Goal: Task Accomplishment & Management: Manage account settings

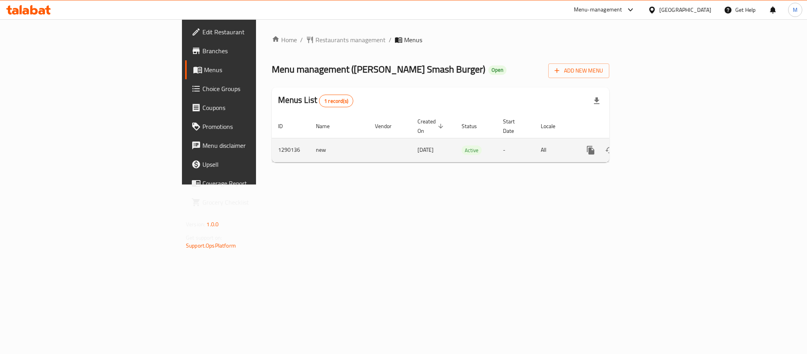
click at [657, 141] on link "enhanced table" at bounding box center [647, 150] width 19 height 19
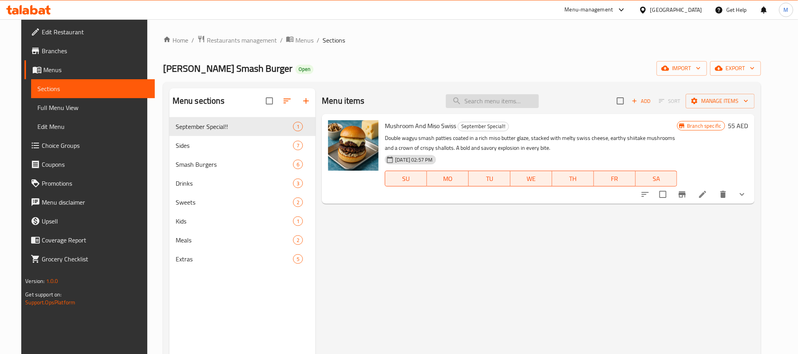
click at [498, 100] on input "search" at bounding box center [492, 101] width 93 height 14
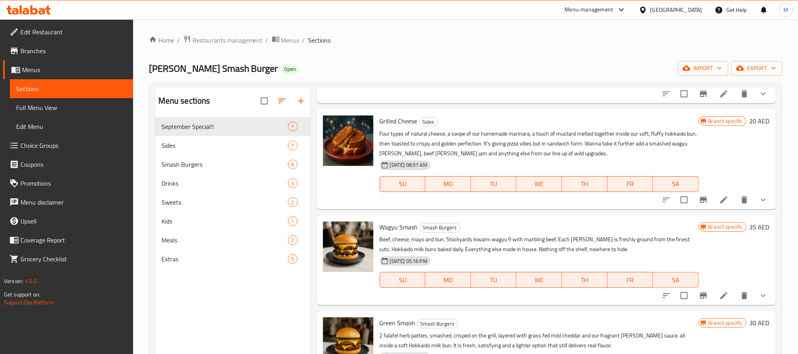
scroll to position [177, 0]
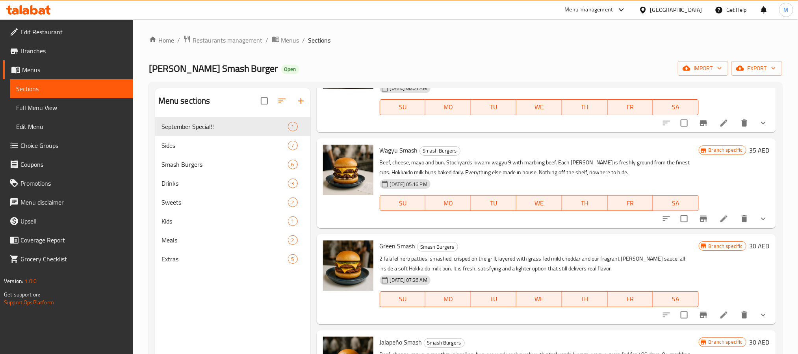
type input "smash"
click at [720, 217] on icon at bounding box center [723, 218] width 9 height 9
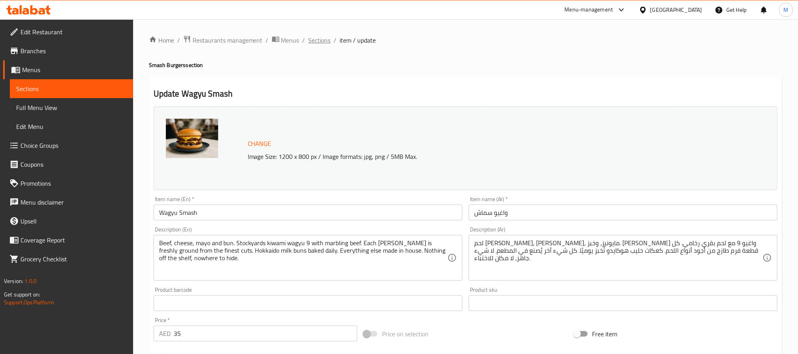
click at [325, 39] on span "Sections" at bounding box center [319, 39] width 22 height 9
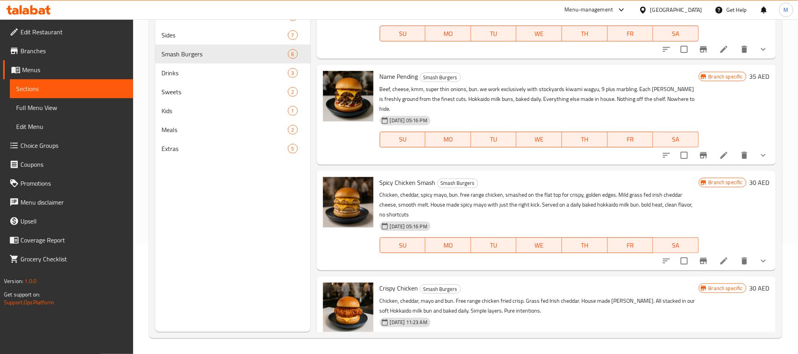
scroll to position [260, 0]
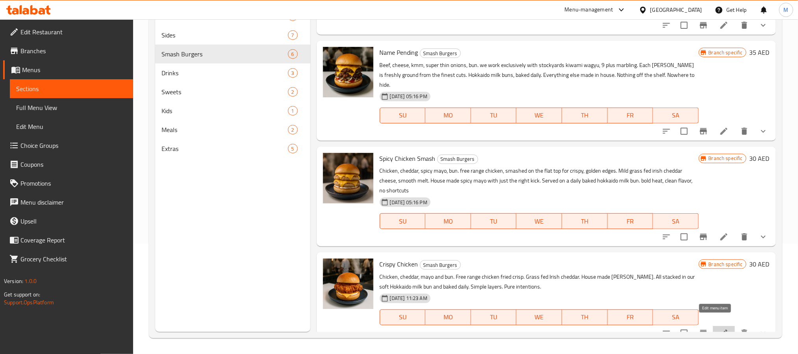
click at [719, 328] on icon at bounding box center [723, 332] width 9 height 9
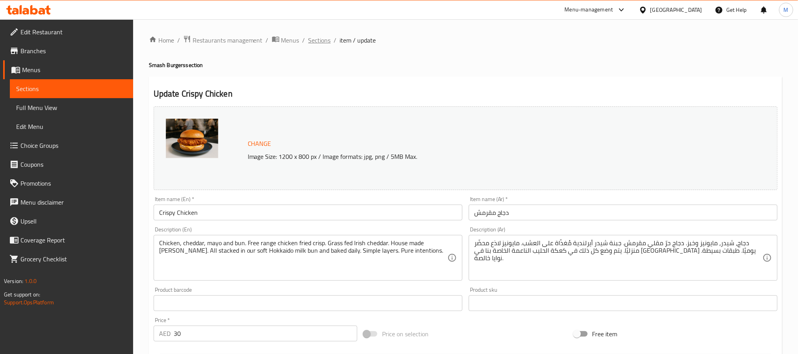
click at [325, 42] on span "Sections" at bounding box center [319, 39] width 22 height 9
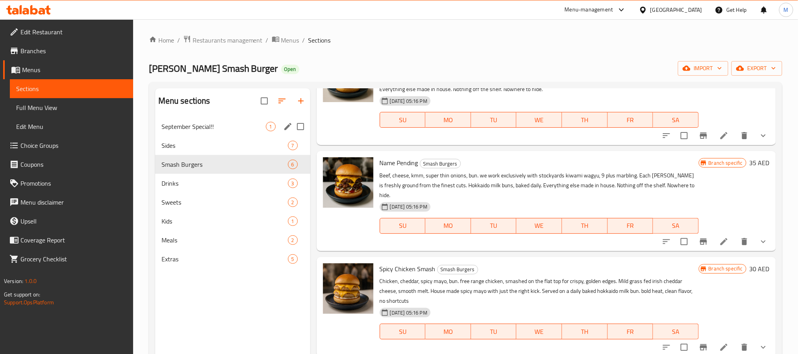
click at [197, 133] on div "September Special!! 1" at bounding box center [232, 126] width 155 height 19
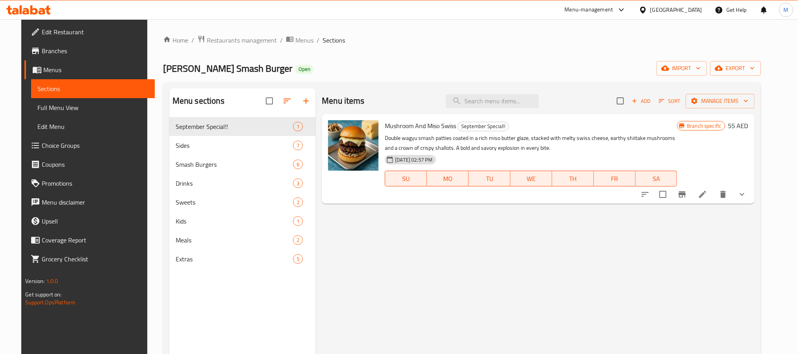
click at [707, 196] on icon at bounding box center [702, 193] width 9 height 9
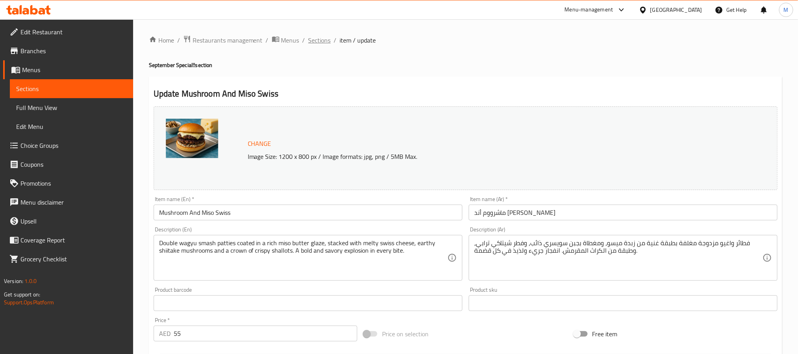
click at [316, 40] on span "Sections" at bounding box center [319, 39] width 22 height 9
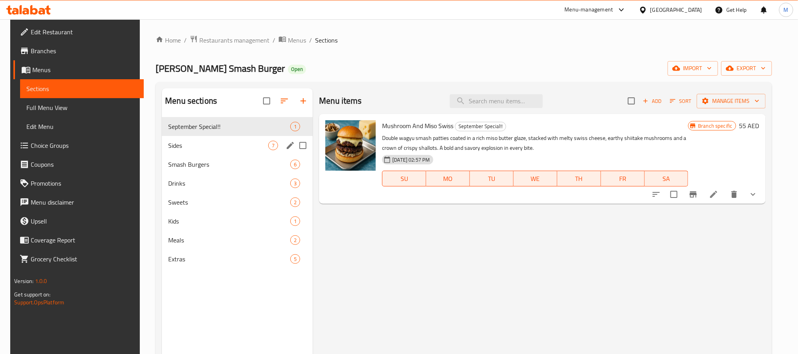
click at [184, 162] on span "Smash Burgers" at bounding box center [229, 164] width 122 height 9
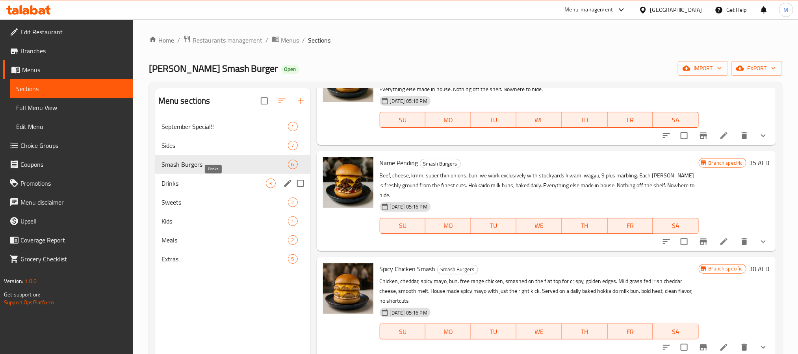
click at [177, 183] on span "Drinks" at bounding box center [214, 182] width 104 height 9
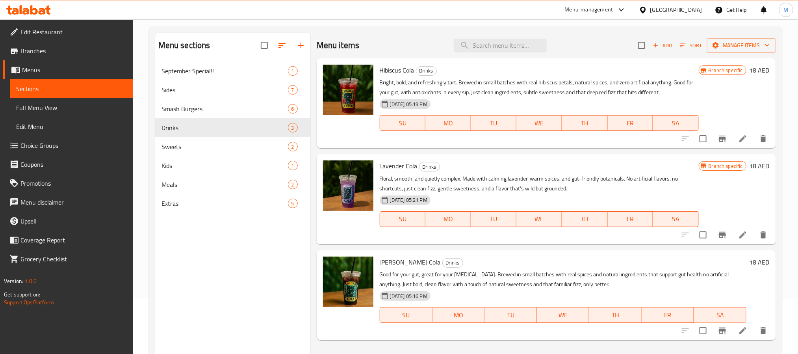
scroll to position [110, 0]
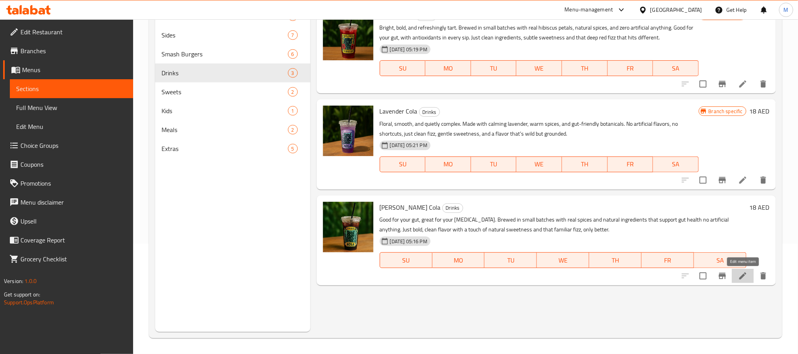
click at [741, 279] on icon at bounding box center [742, 275] width 9 height 9
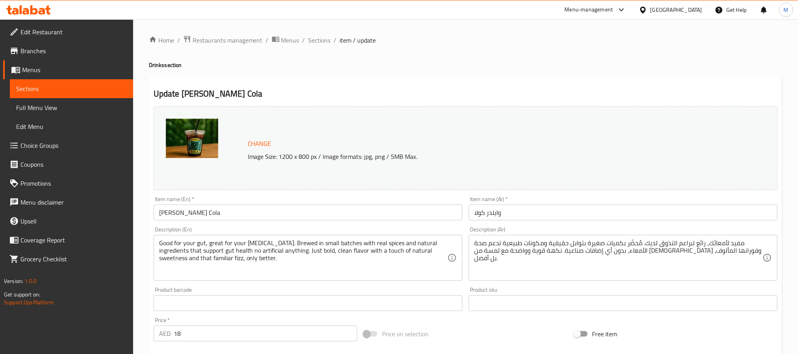
click at [56, 34] on span "Edit Restaurant" at bounding box center [73, 31] width 106 height 9
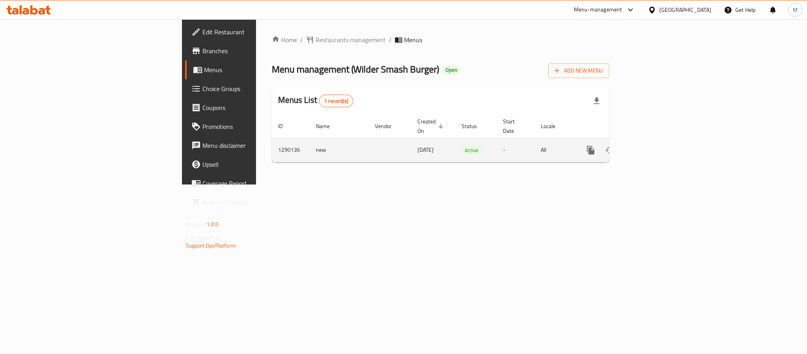
click at [652, 145] on icon "enhanced table" at bounding box center [647, 149] width 9 height 9
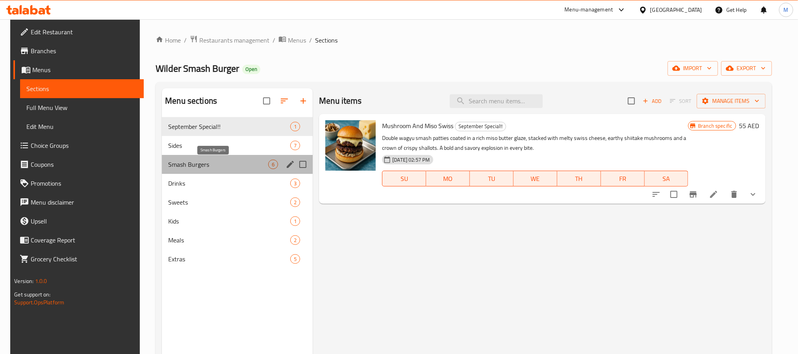
click at [174, 165] on span "Smash Burgers" at bounding box center [218, 164] width 100 height 9
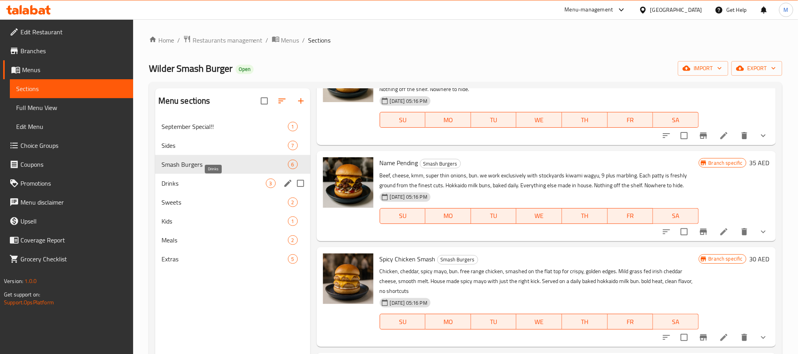
click at [180, 169] on span "Smash Burgers" at bounding box center [225, 164] width 126 height 9
click at [180, 145] on span "Sides" at bounding box center [214, 145] width 104 height 9
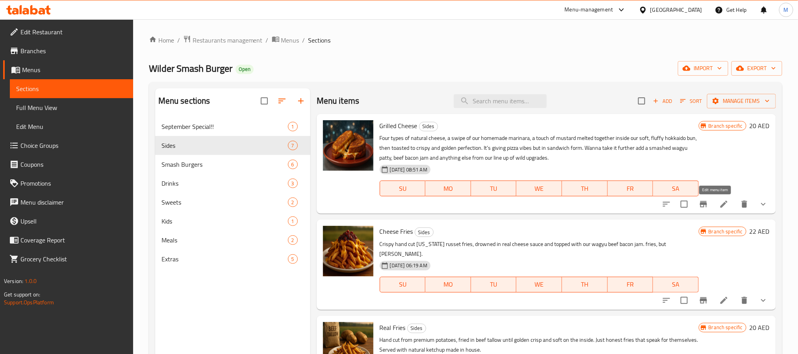
click at [720, 206] on icon at bounding box center [723, 204] width 7 height 7
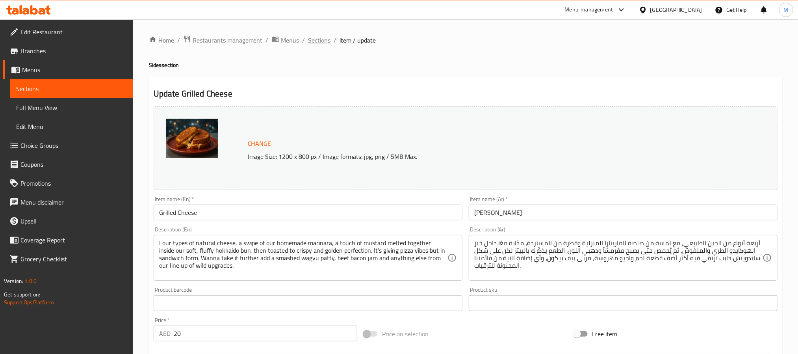
click at [319, 42] on span "Sections" at bounding box center [319, 39] width 22 height 9
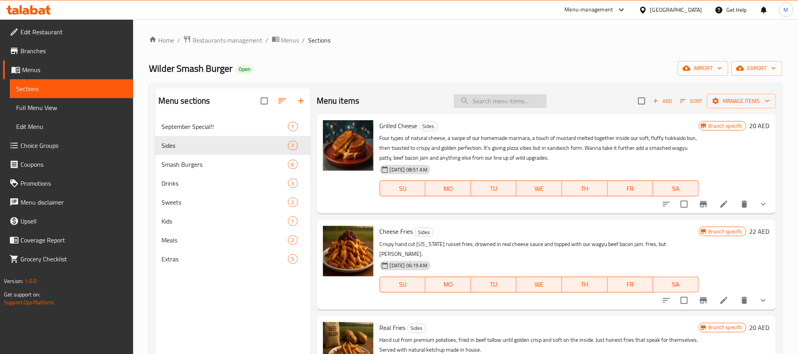
click at [494, 104] on input "search" at bounding box center [500, 101] width 93 height 14
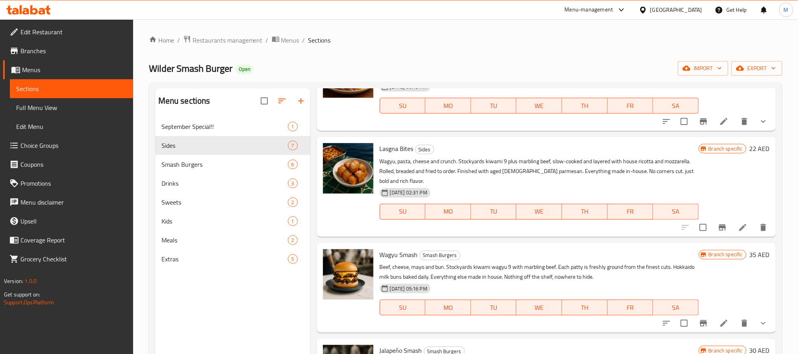
scroll to position [295, 0]
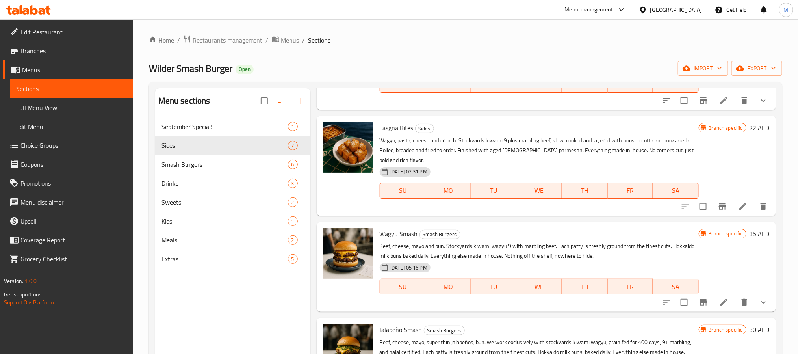
type input "wag"
click at [719, 297] on icon at bounding box center [723, 301] width 9 height 9
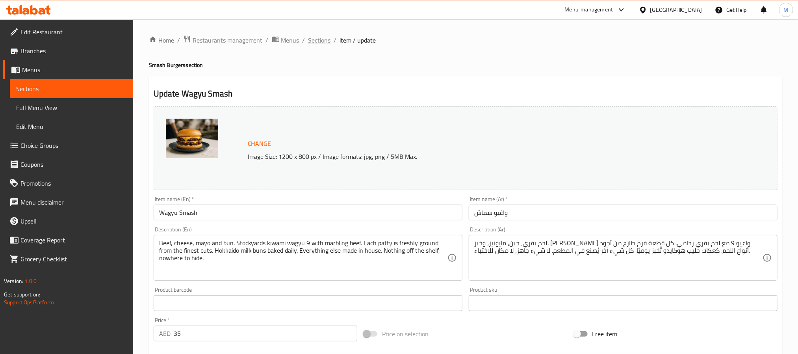
click at [320, 39] on span "Sections" at bounding box center [319, 39] width 22 height 9
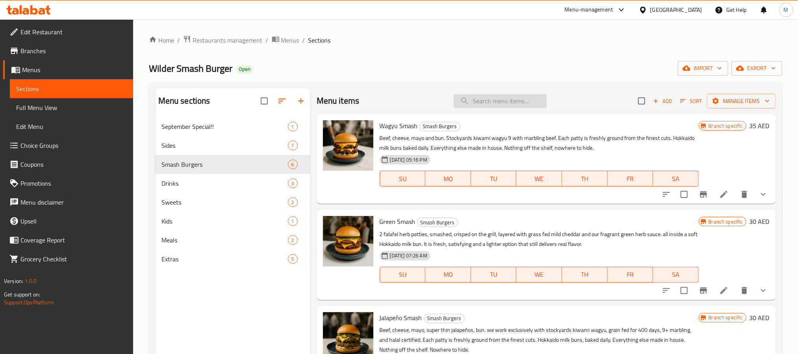
click at [522, 96] on input "search" at bounding box center [500, 101] width 93 height 14
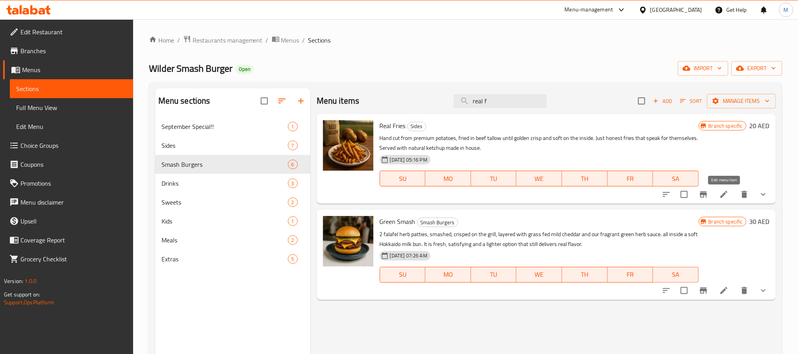
type input "real f"
click at [721, 197] on icon at bounding box center [723, 194] width 7 height 7
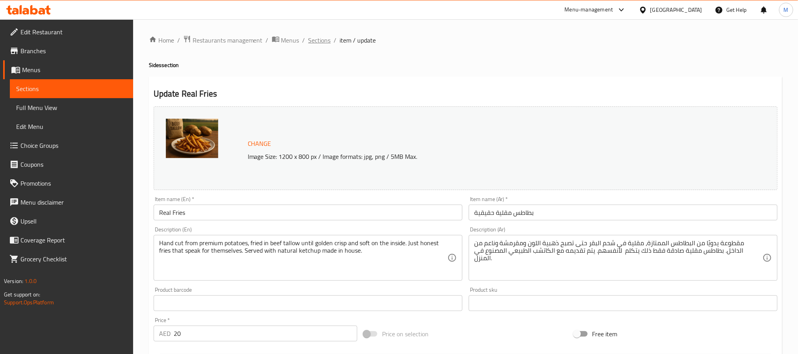
click at [316, 41] on span "Sections" at bounding box center [319, 39] width 22 height 9
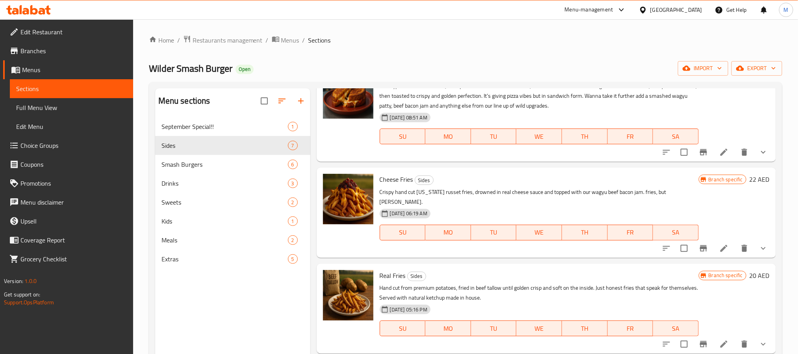
scroll to position [51, 0]
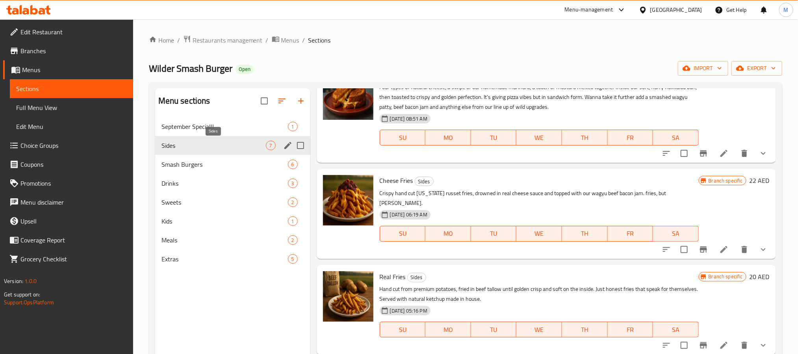
click at [185, 144] on span "Sides" at bounding box center [214, 145] width 104 height 9
click at [187, 160] on span "Smash Burgers" at bounding box center [214, 164] width 104 height 9
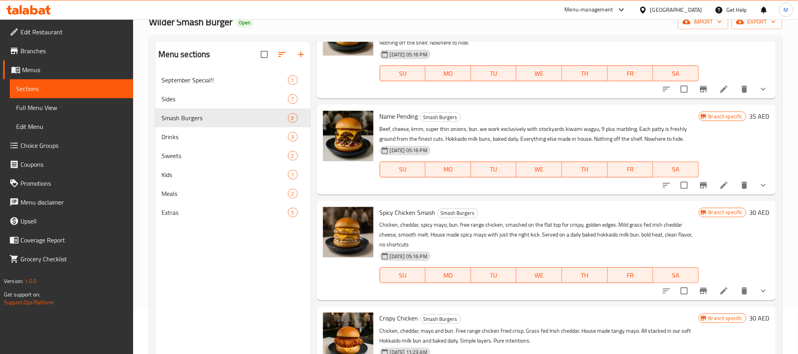
scroll to position [110, 0]
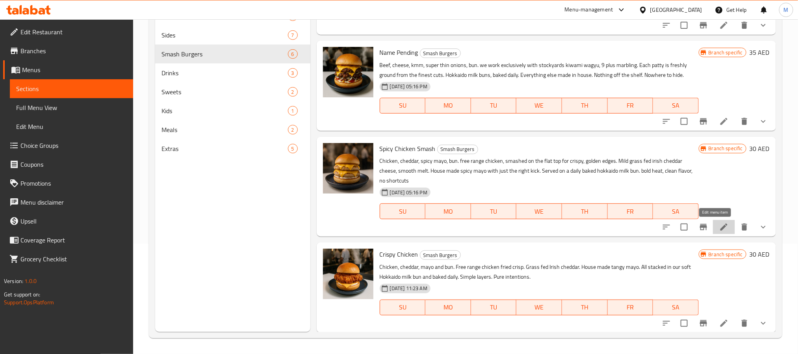
click at [719, 230] on icon at bounding box center [723, 226] width 9 height 9
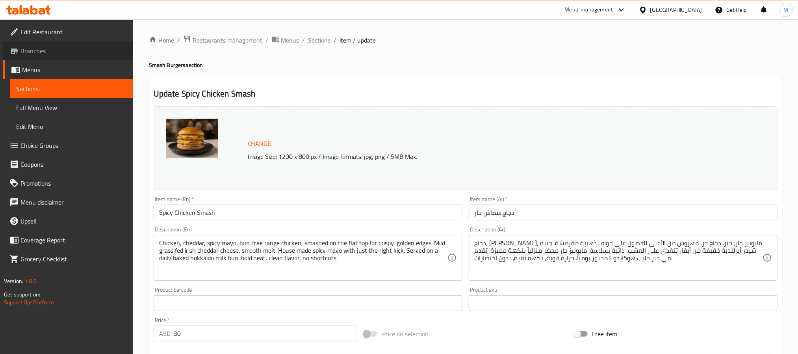
click at [54, 54] on span "Branches" at bounding box center [73, 50] width 106 height 9
